Goal: Transaction & Acquisition: Purchase product/service

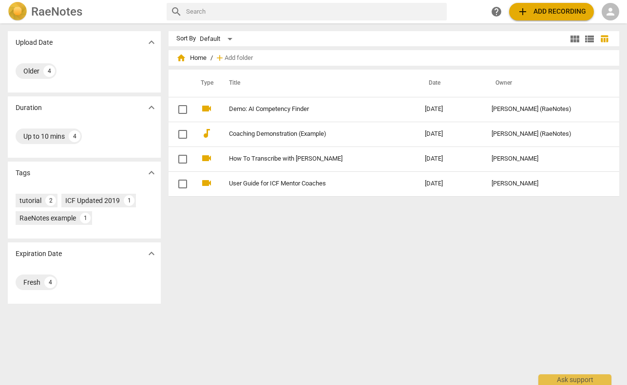
click at [544, 12] on span "add Add recording" at bounding box center [551, 12] width 69 height 12
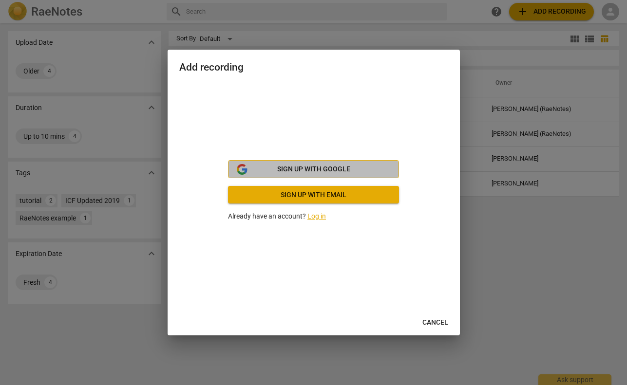
click at [320, 169] on span "Sign up with Google" at bounding box center [313, 170] width 73 height 10
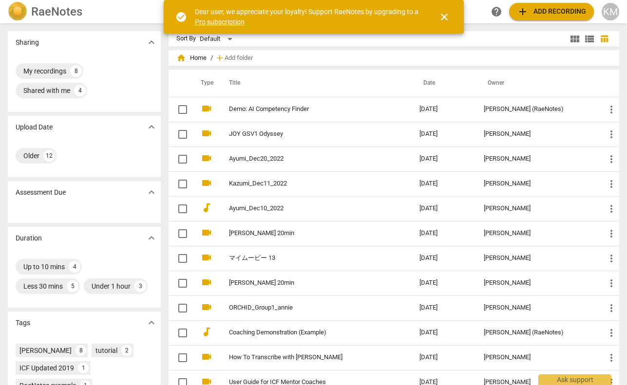
click at [143, 99] on div "My recordings 8 Shared with me 4" at bounding box center [84, 80] width 137 height 39
click at [441, 16] on span "close" at bounding box center [444, 17] width 12 height 12
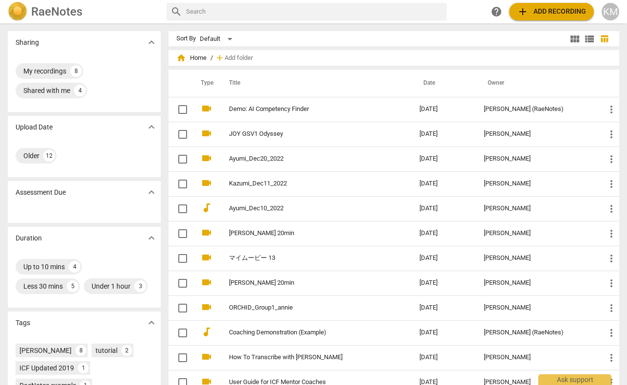
click at [242, 9] on input "text" at bounding box center [314, 12] width 257 height 16
click at [552, 9] on span "add Add recording" at bounding box center [551, 12] width 69 height 12
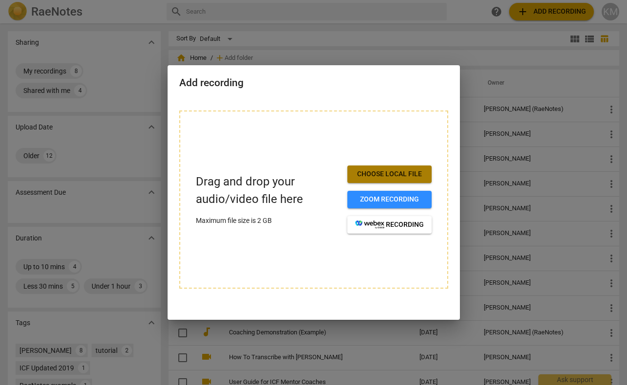
click at [397, 175] on span "Choose local file" at bounding box center [389, 174] width 69 height 10
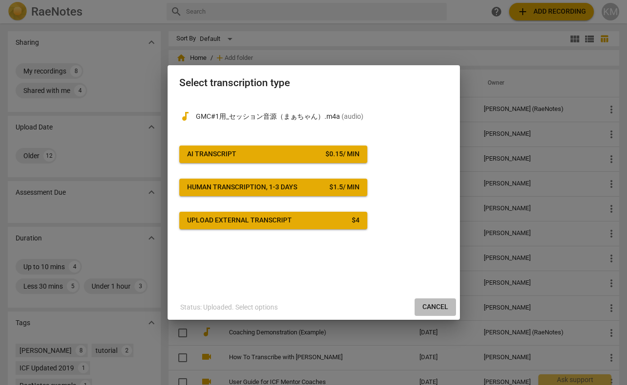
click at [438, 309] on span "Cancel" at bounding box center [435, 307] width 26 height 10
click at [433, 301] on button "Cancel" at bounding box center [434, 307] width 41 height 18
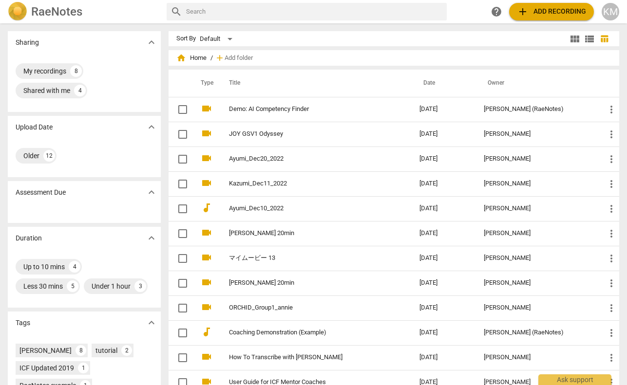
click at [561, 11] on span "add Add recording" at bounding box center [551, 12] width 69 height 12
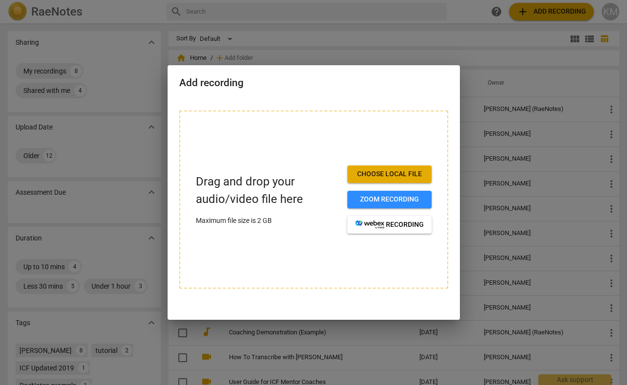
click at [396, 177] on span "Choose local file" at bounding box center [389, 174] width 69 height 10
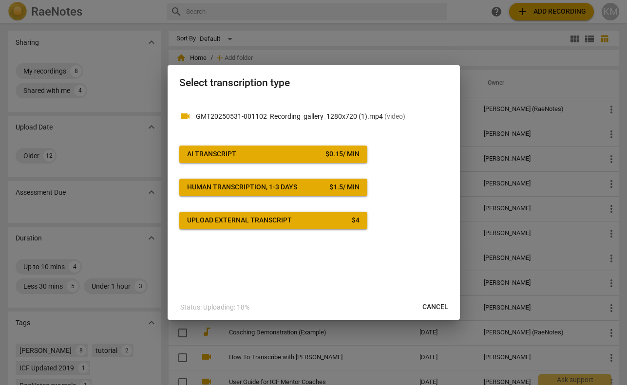
click at [326, 159] on button "AI Transcript $ 0.15 / min" at bounding box center [273, 155] width 188 height 18
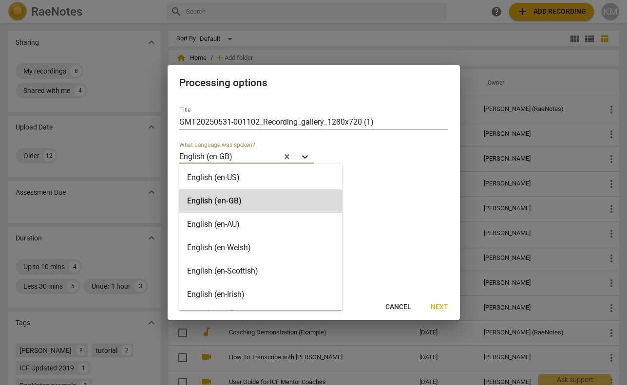
click at [305, 156] on icon at bounding box center [305, 157] width 10 height 10
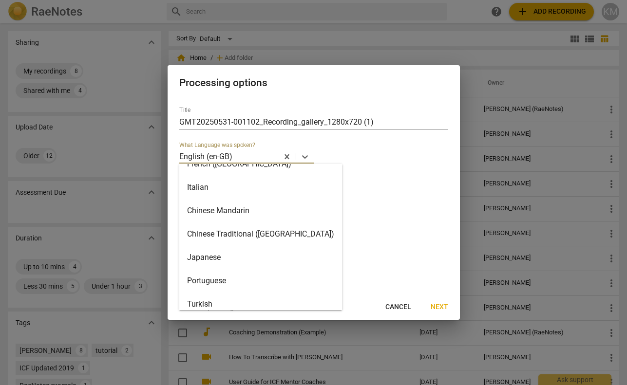
scroll to position [371, 0]
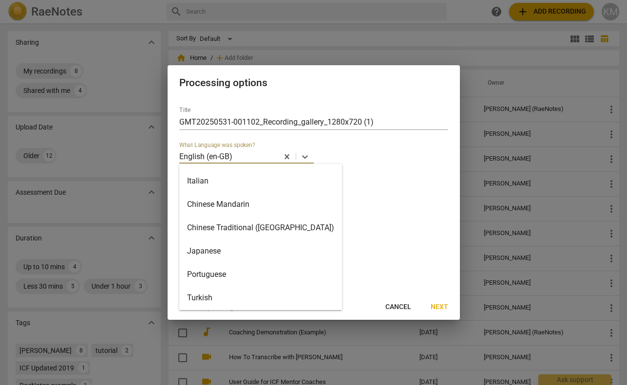
click at [261, 254] on div "Japanese" at bounding box center [260, 251] width 163 height 23
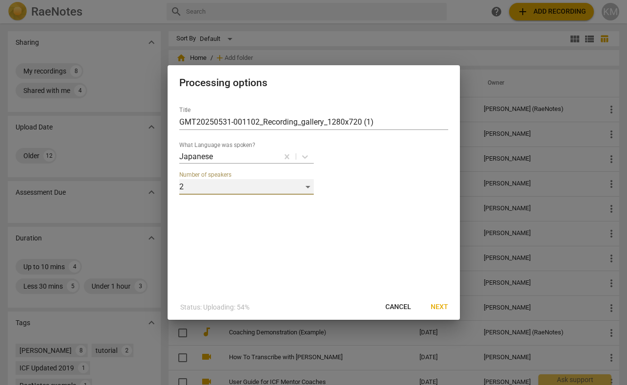
click at [308, 189] on div "2" at bounding box center [246, 187] width 134 height 16
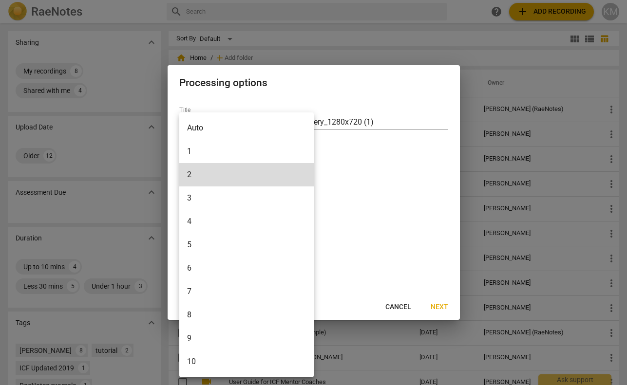
click at [295, 252] on li "5" at bounding box center [246, 244] width 134 height 23
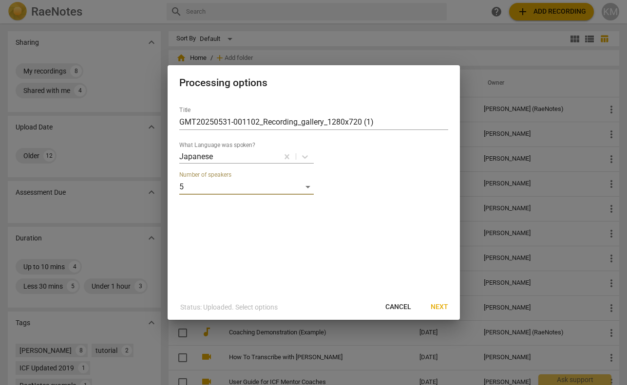
click at [445, 308] on span "Next" at bounding box center [439, 307] width 18 height 10
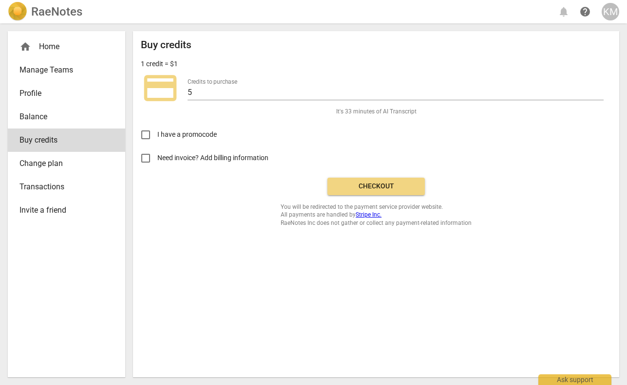
click at [212, 161] on span "Need invoice? Add billing information" at bounding box center [213, 158] width 112 height 10
click at [157, 161] on input "Need invoice? Add billing information" at bounding box center [145, 158] width 23 height 23
checkbox input "true"
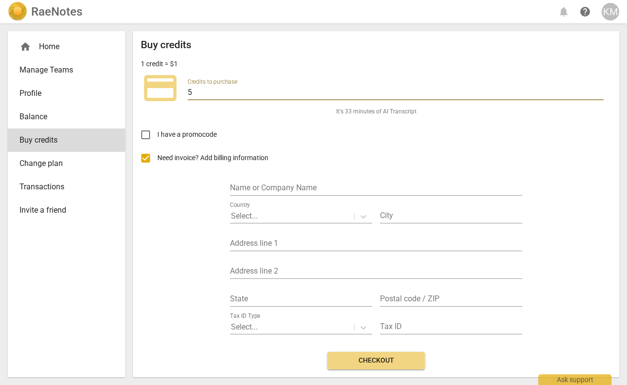
click at [240, 93] on input "5" at bounding box center [395, 93] width 416 height 14
type input "5"
type input "1"
type input "7"
click at [362, 188] on input "text" at bounding box center [376, 189] width 292 height 14
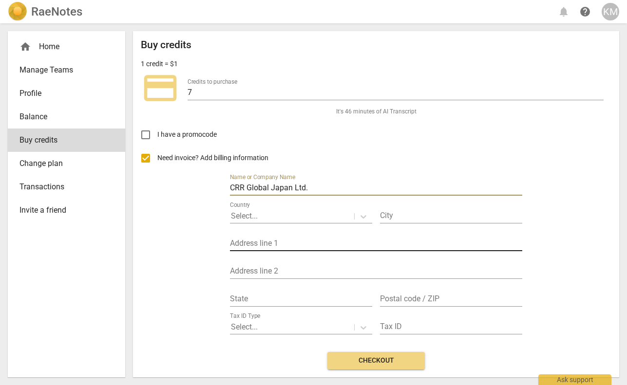
scroll to position [32, 0]
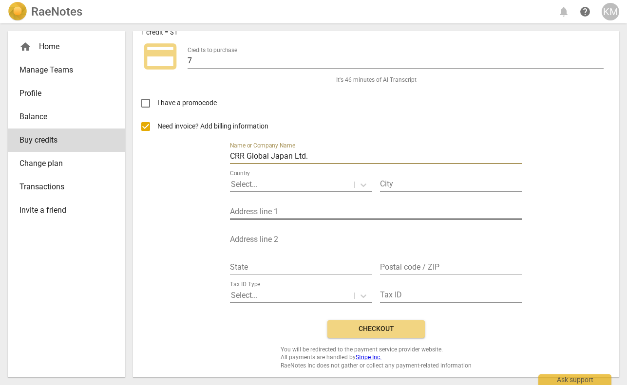
type input "CRR Global Japan Ltd."
click at [354, 241] on input "text" at bounding box center [376, 240] width 292 height 14
click at [322, 156] on input "CRR Global Japan Ltd." at bounding box center [376, 157] width 292 height 14
drag, startPoint x: 322, startPoint y: 156, endPoint x: 168, endPoint y: 156, distance: 153.4
click at [168, 156] on div "Need invoice? Add billing information Name or Company Name CRR Global Japan Ltd…" at bounding box center [376, 214] width 470 height 198
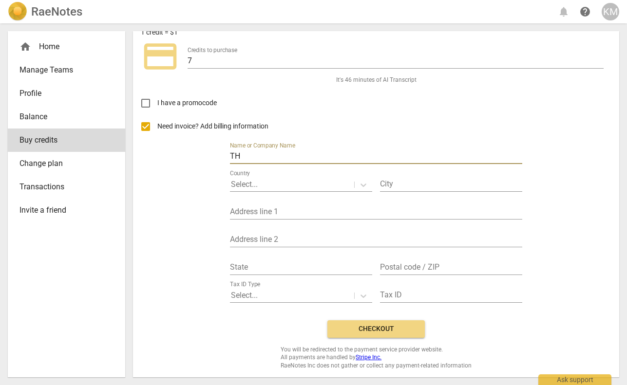
type input "THRIVE Co., Ltd."
type input "Tokyo"
type input "1-31-17-301 Ookayama, Meguro-ku"
type input "Tokyo"
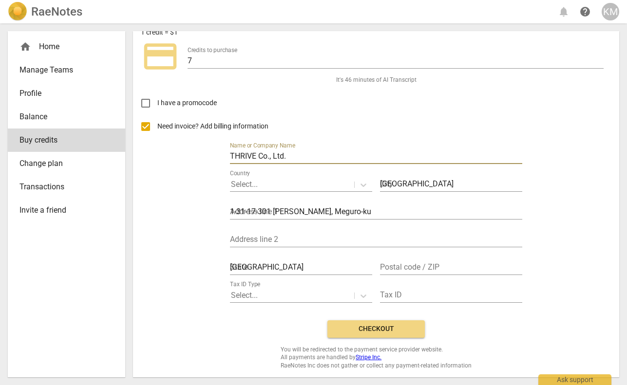
type input "1520033"
click at [357, 328] on span "Checkout" at bounding box center [376, 329] width 82 height 10
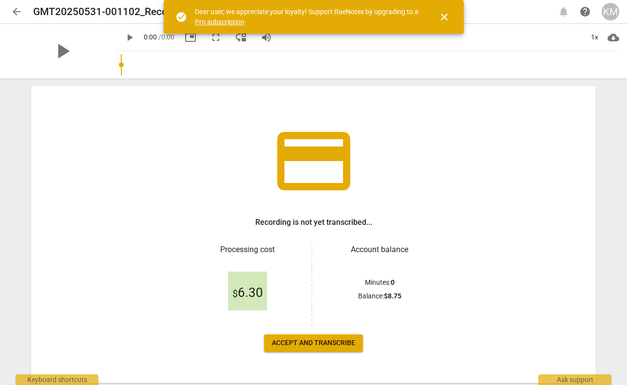
scroll to position [54, 0]
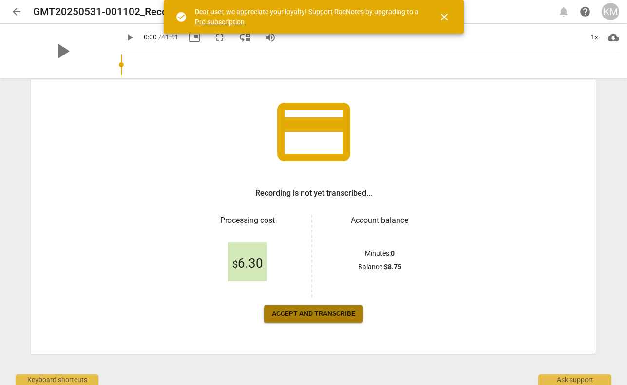
click at [312, 317] on span "Accept and transcribe" at bounding box center [313, 314] width 83 height 10
